Goal: Information Seeking & Learning: Learn about a topic

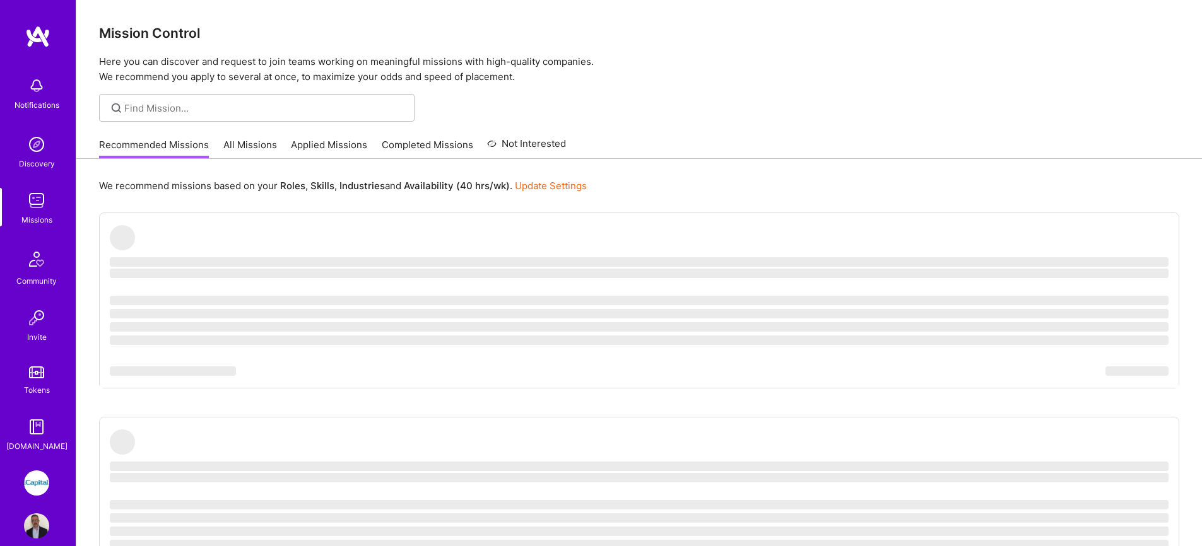
click at [317, 146] on link "Applied Missions" at bounding box center [329, 148] width 76 height 21
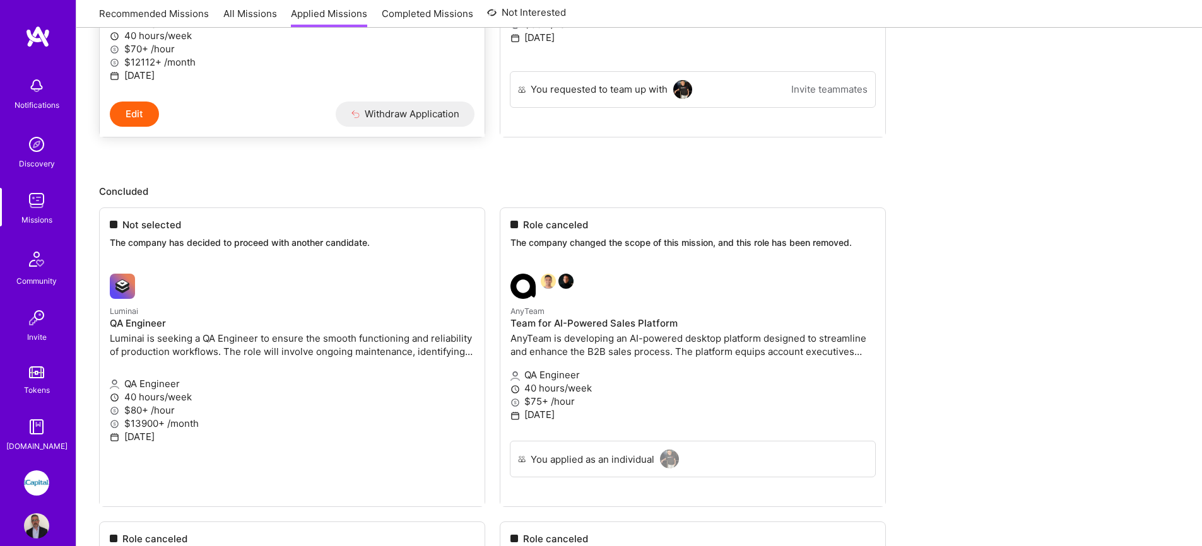
scroll to position [400, 0]
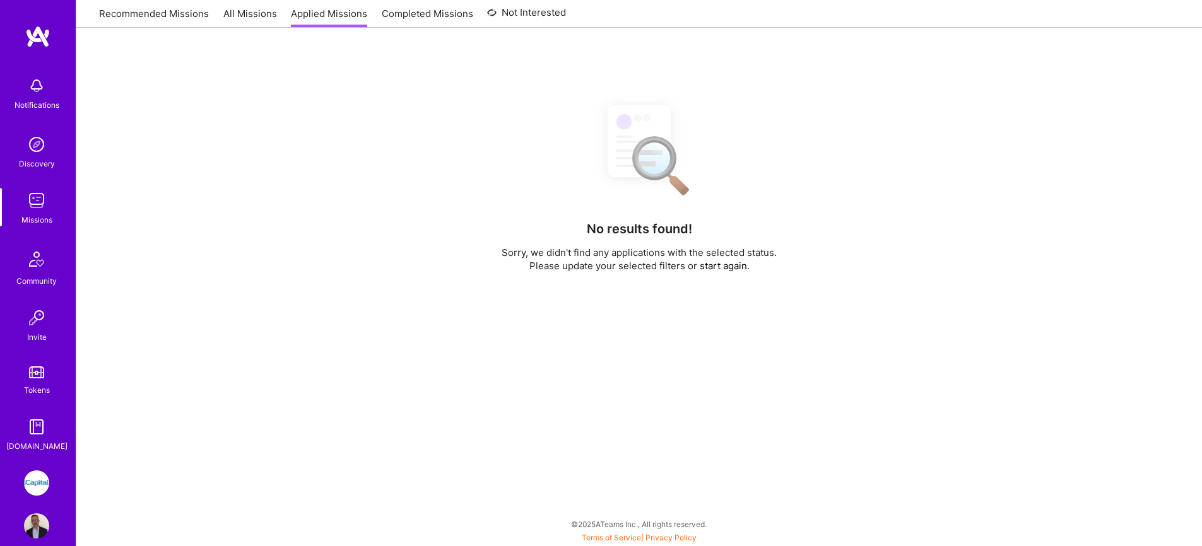
scroll to position [90, 0]
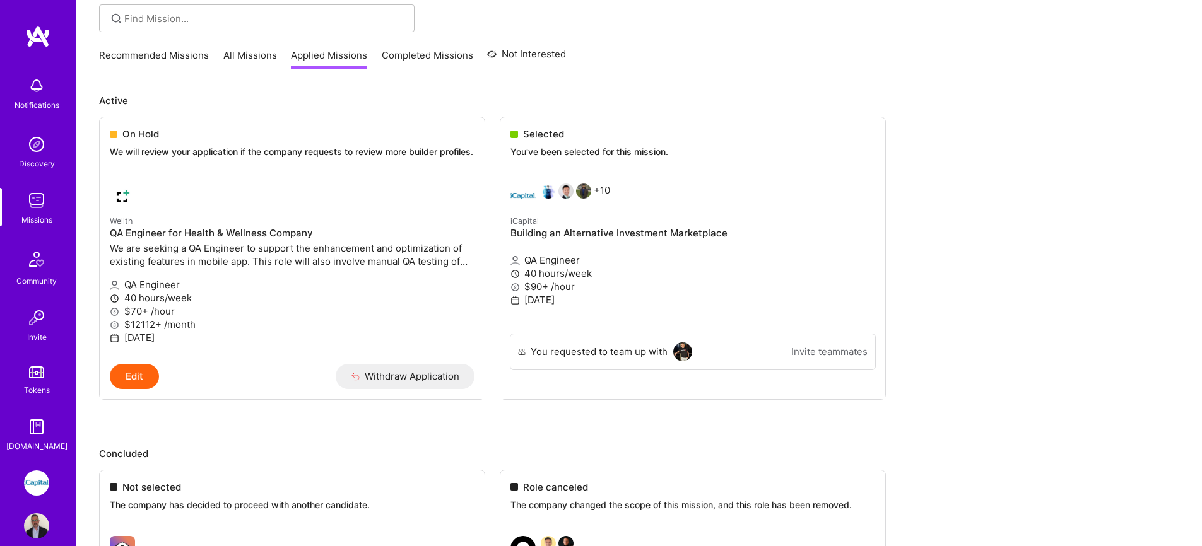
click at [235, 59] on link "All Missions" at bounding box center [250, 59] width 54 height 21
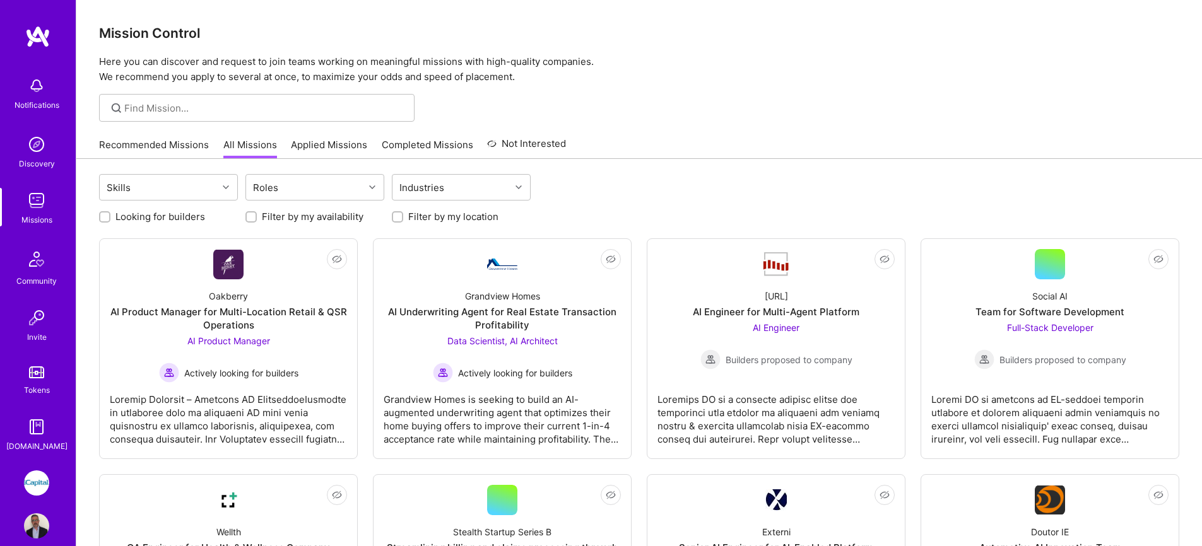
click at [316, 148] on link "Applied Missions" at bounding box center [329, 148] width 76 height 21
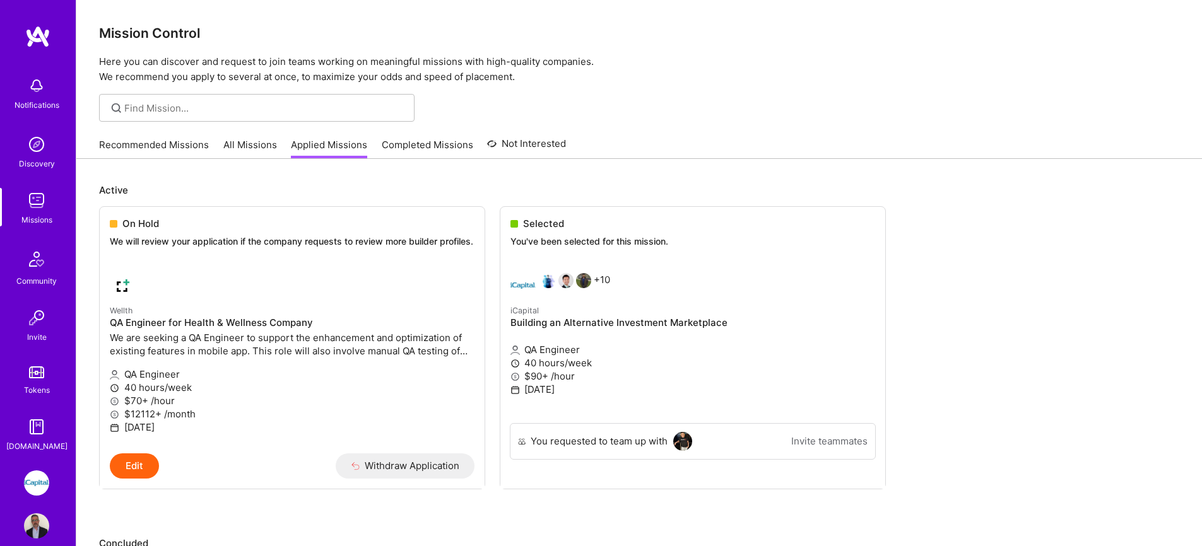
click at [240, 150] on link "All Missions" at bounding box center [250, 148] width 54 height 21
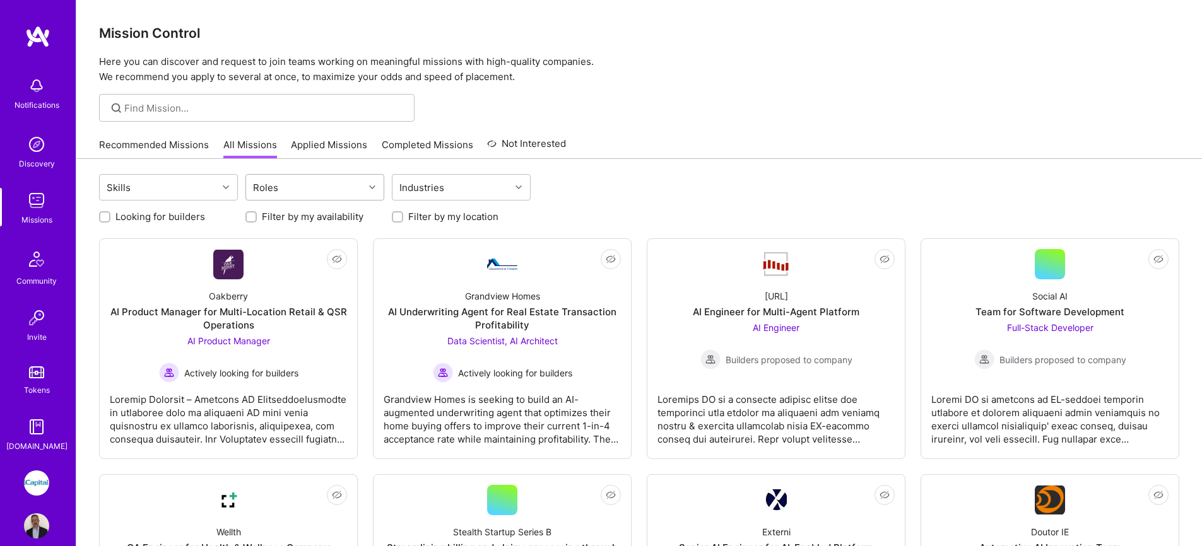
click at [271, 186] on div "Roles" at bounding box center [266, 187] width 32 height 18
click at [298, 285] on div "QA Engineer" at bounding box center [315, 287] width 124 height 13
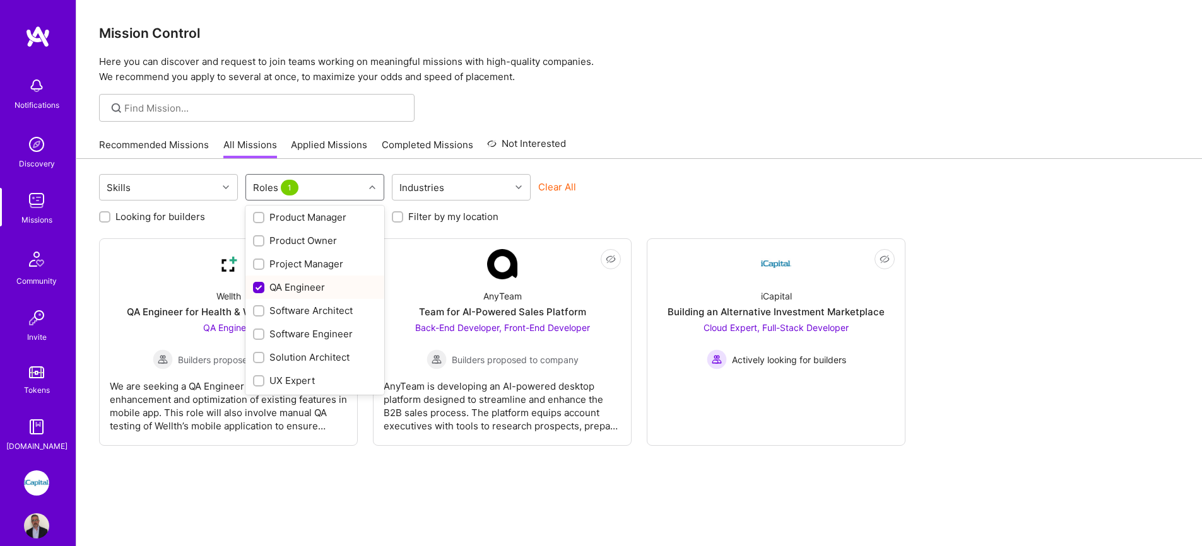
click at [293, 283] on div "QA Engineer" at bounding box center [315, 287] width 124 height 13
checkbox input "false"
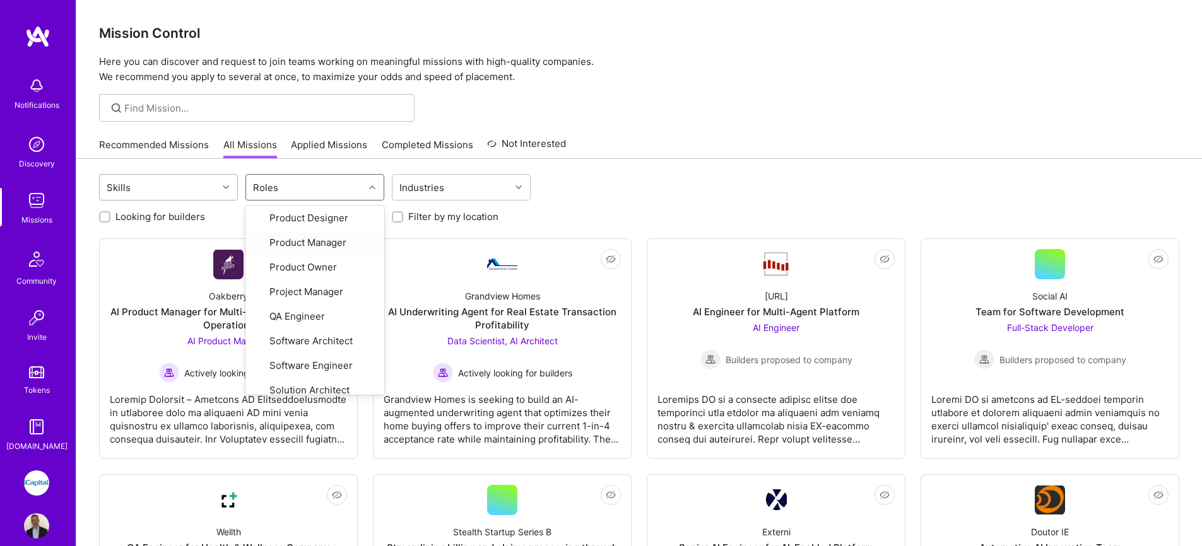
click at [211, 182] on div "Skills" at bounding box center [159, 187] width 118 height 25
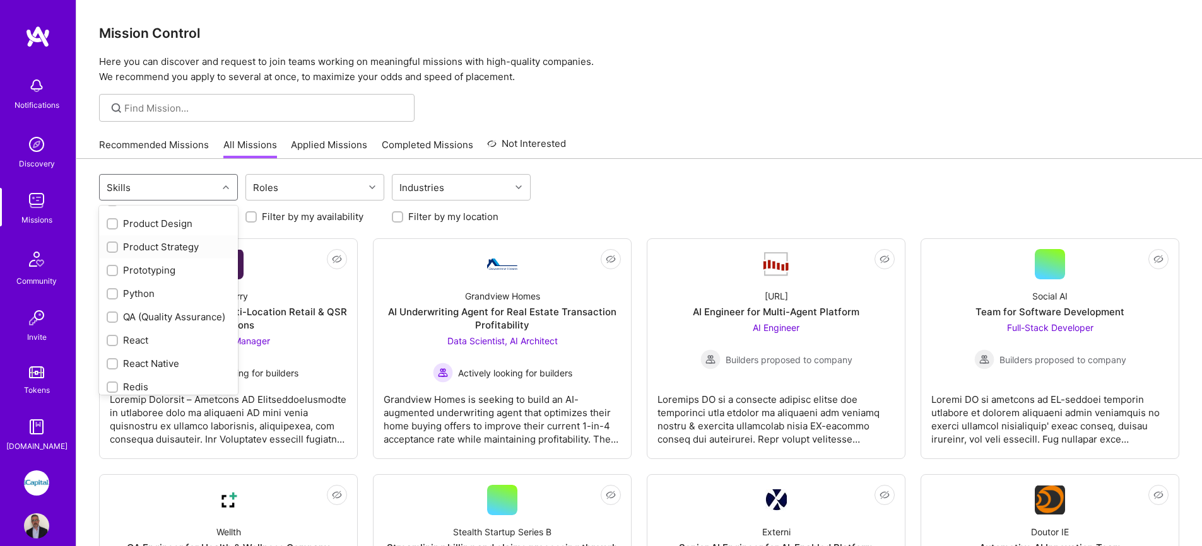
scroll to position [1191, 0]
click at [184, 313] on div "QA (Quality Assurance)" at bounding box center [169, 315] width 124 height 13
checkbox input "true"
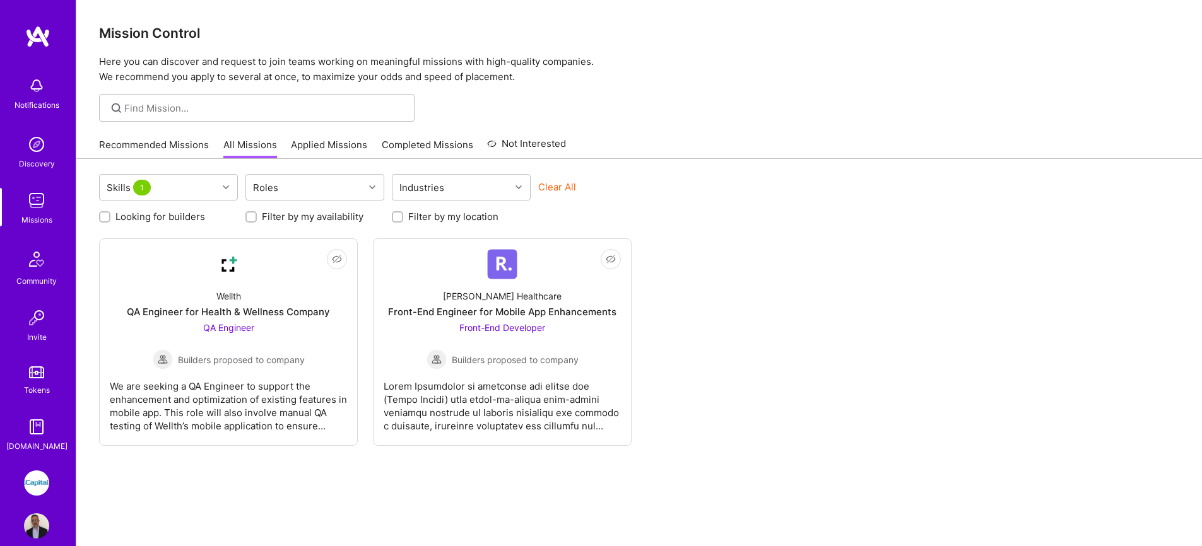
drag, startPoint x: 1027, startPoint y: 336, endPoint x: 990, endPoint y: 337, distance: 36.6
click at [1027, 337] on div "Not Interested Wellth QA Engineer for Health & Wellness Company QA Engineer Bui…" at bounding box center [639, 342] width 1080 height 208
click at [571, 288] on div "Roger Healthcare Front-End Engineer for Mobile App Enhancements Front-End Devel…" at bounding box center [501, 324] width 237 height 90
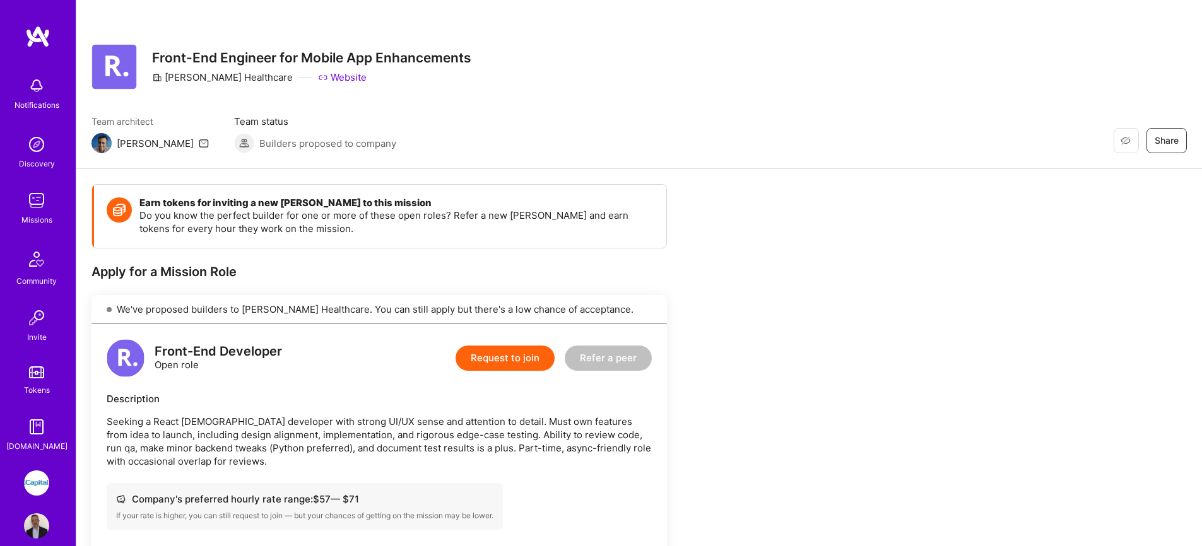
click at [39, 202] on img at bounding box center [36, 200] width 25 height 25
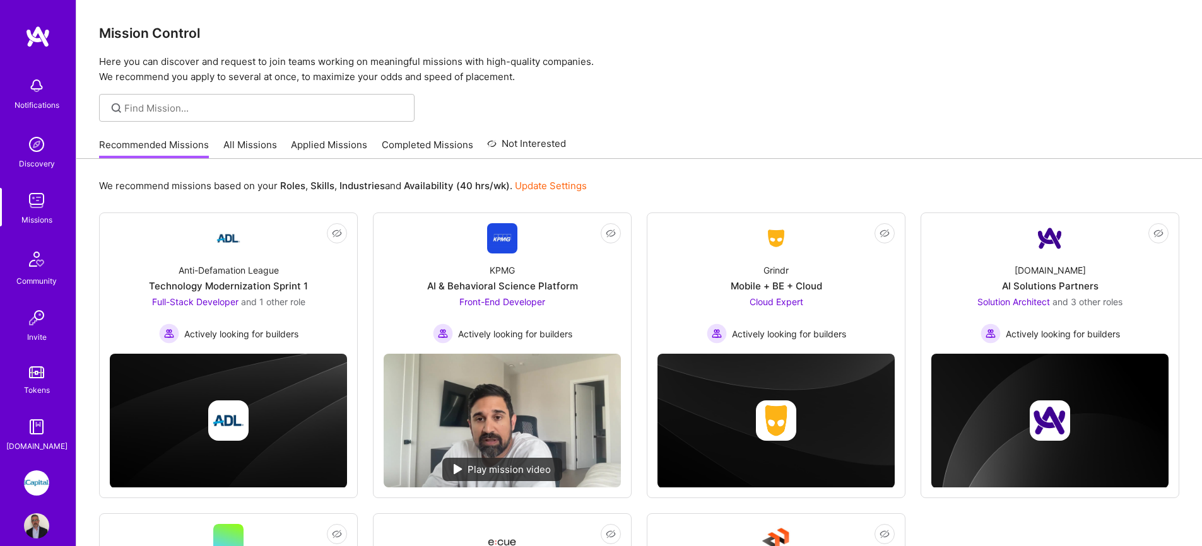
click at [367, 204] on div "We recommend missions based on your Roles , Skills , Industries and Availabilit…" at bounding box center [638, 494] width 1125 height 670
click at [275, 303] on span "and 1 other role" at bounding box center [273, 301] width 64 height 11
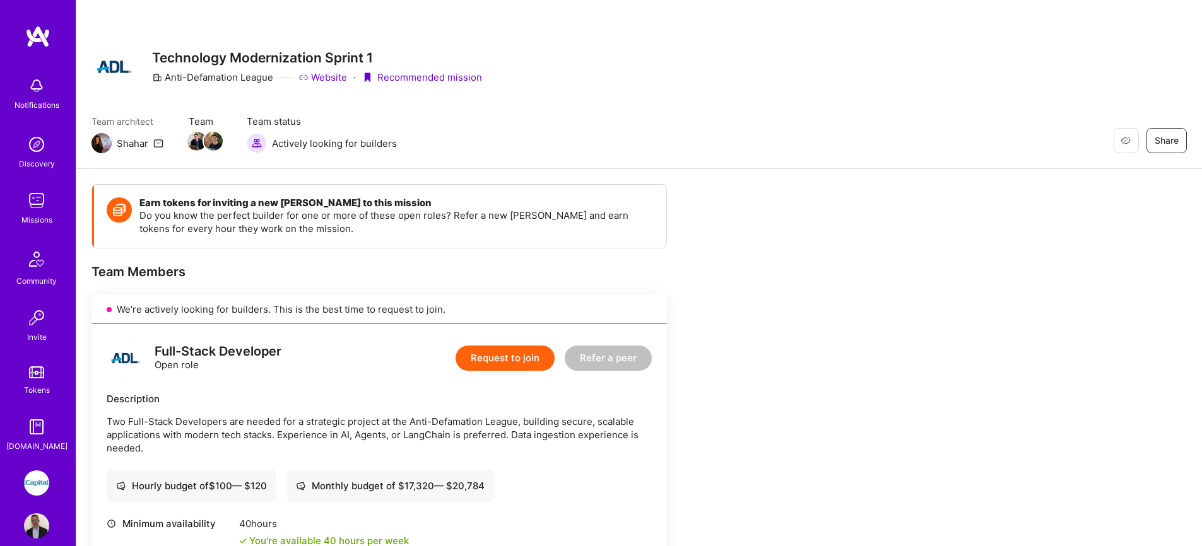
click at [40, 197] on img at bounding box center [36, 200] width 25 height 25
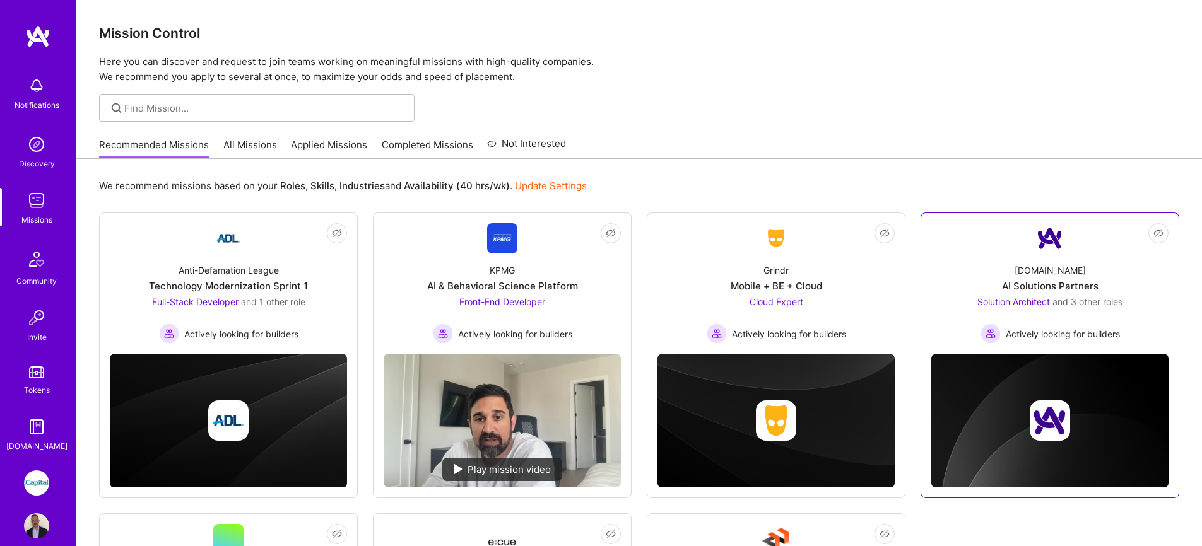
click at [1089, 304] on span "and 3 other roles" at bounding box center [1087, 301] width 70 height 11
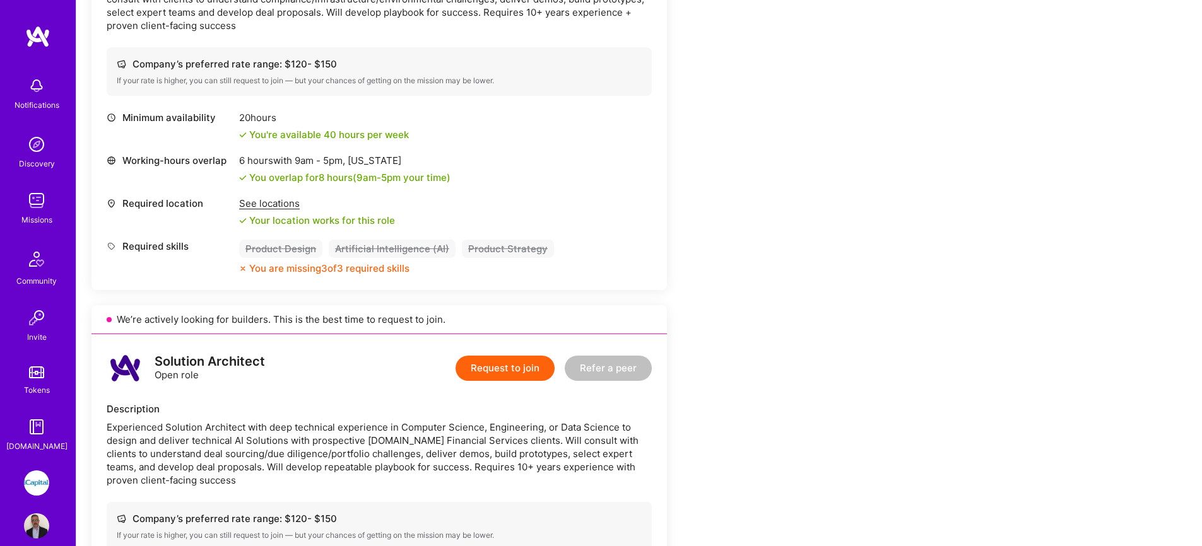
scroll to position [902, 0]
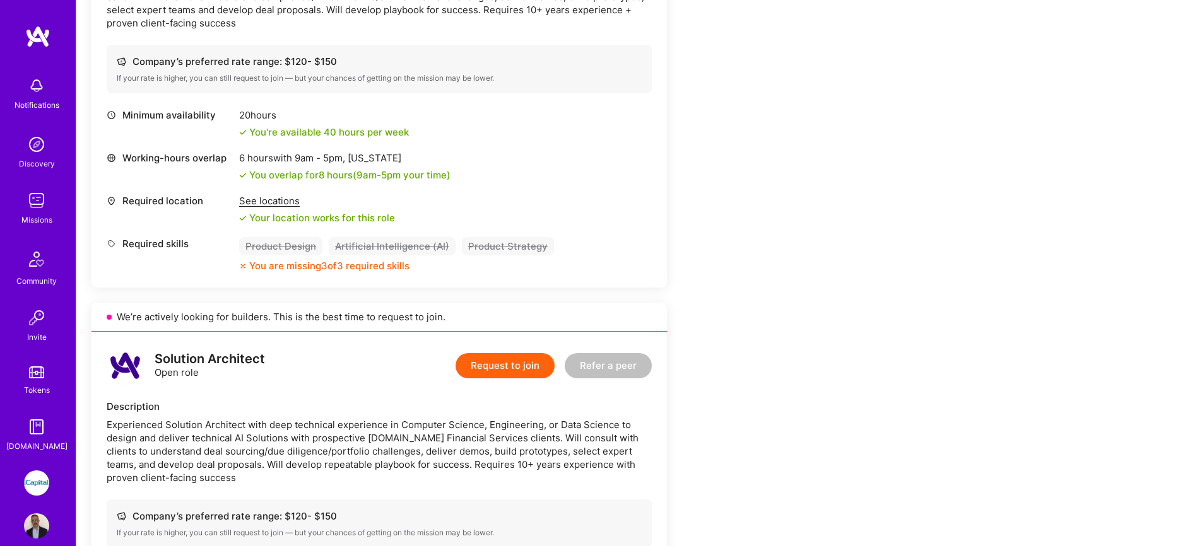
click at [40, 204] on img at bounding box center [36, 200] width 25 height 25
